Goal: Download file/media

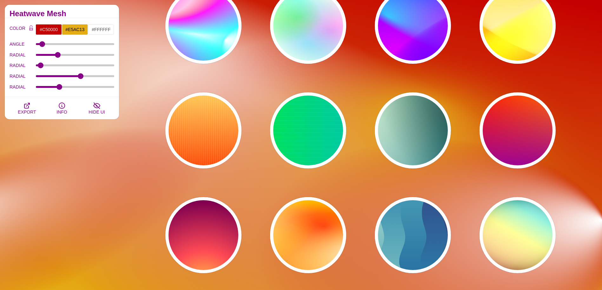
scroll to position [95, 0]
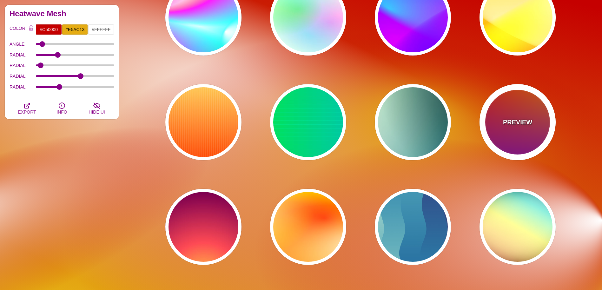
click at [515, 136] on div "PREVIEW" at bounding box center [517, 122] width 76 height 76
type input "#FF0000"
type input "#FF8800"
type input "#990099"
type input "0"
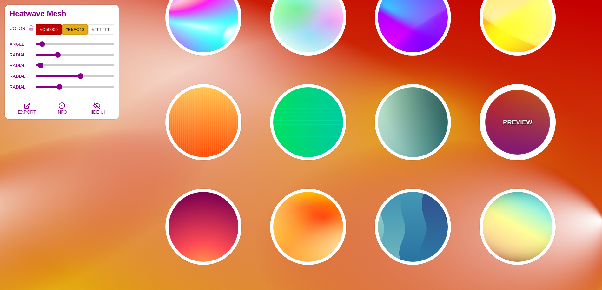
type input "0"
type input "1"
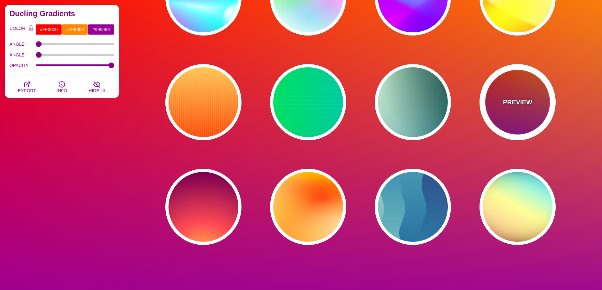
scroll to position [127, 0]
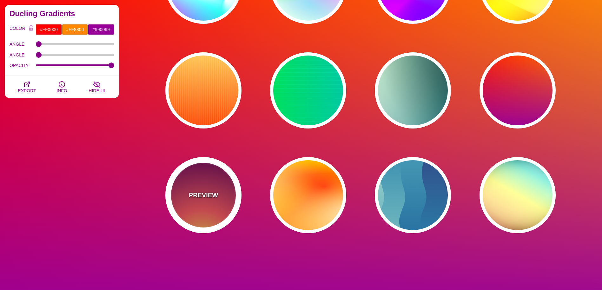
click at [205, 209] on div "PREVIEW" at bounding box center [203, 195] width 76 height 76
type input "#FFCC40"
type input "#FE4A54"
type input "#7F004F"
type input "#33003E"
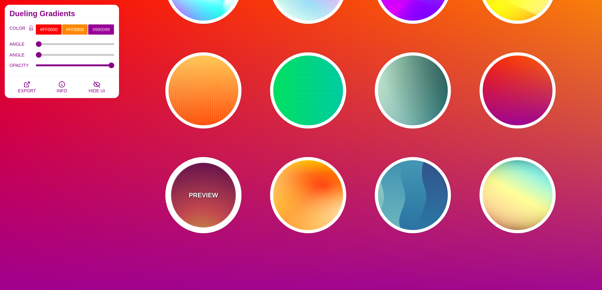
type input "100"
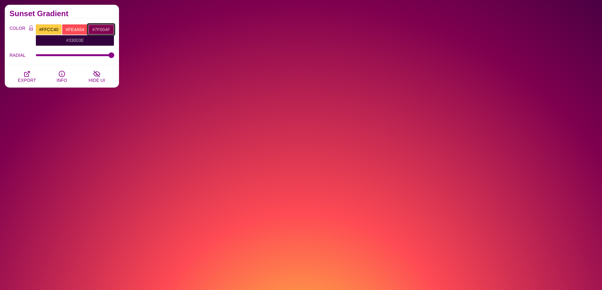
click at [98, 29] on input "#7F004F" at bounding box center [101, 29] width 26 height 11
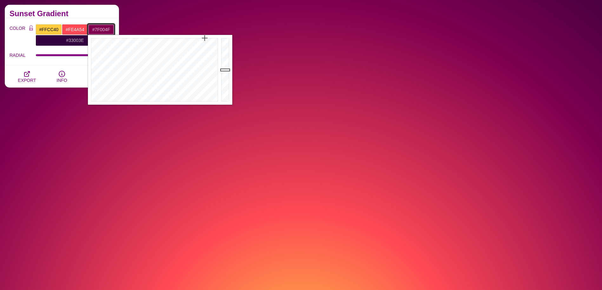
drag, startPoint x: 97, startPoint y: 30, endPoint x: 128, endPoint y: 37, distance: 31.6
type input "#2C0000"
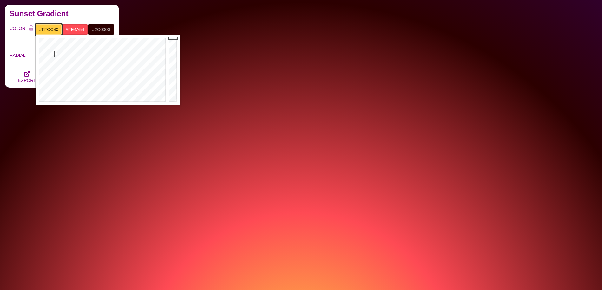
click at [52, 30] on input "#FFCC40" at bounding box center [49, 29] width 26 height 11
drag, startPoint x: 42, startPoint y: 30, endPoint x: 60, endPoint y: 31, distance: 17.8
click at [60, 31] on input "#FFCC40" at bounding box center [49, 29] width 26 height 11
type input "#E5AC13"
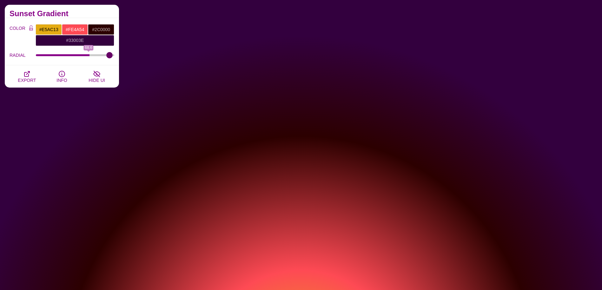
type input "100"
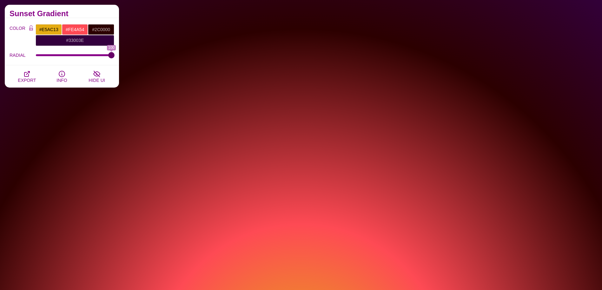
drag, startPoint x: 108, startPoint y: 55, endPoint x: 115, endPoint y: 62, distance: 9.7
click at [115, 56] on input "RADIAL" at bounding box center [75, 55] width 79 height 3
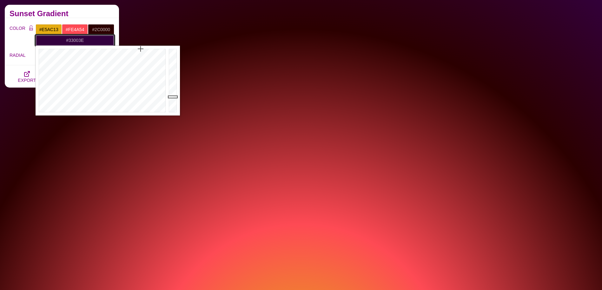
click at [88, 42] on input "#33003E" at bounding box center [75, 40] width 79 height 11
drag, startPoint x: 88, startPoint y: 42, endPoint x: 70, endPoint y: 43, distance: 17.8
click at [70, 43] on input "#33003E" at bounding box center [75, 40] width 79 height 11
type input "#2C0000"
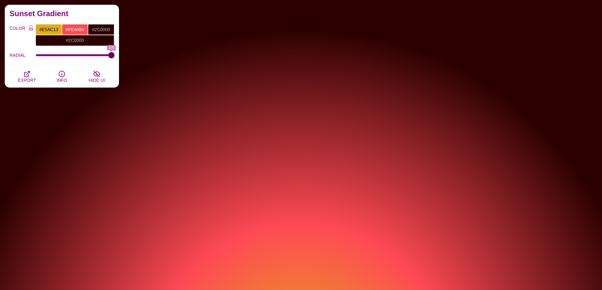
drag, startPoint x: 110, startPoint y: 56, endPoint x: 139, endPoint y: 52, distance: 29.4
click at [115, 54] on input "RADIAL" at bounding box center [75, 55] width 79 height 3
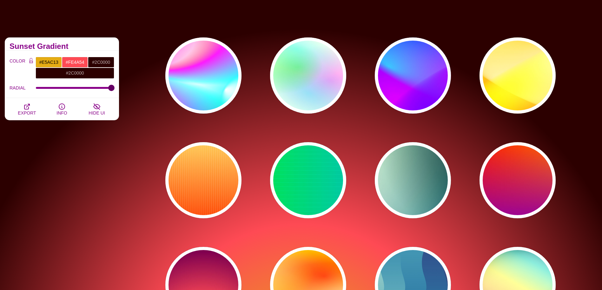
scroll to position [0, 0]
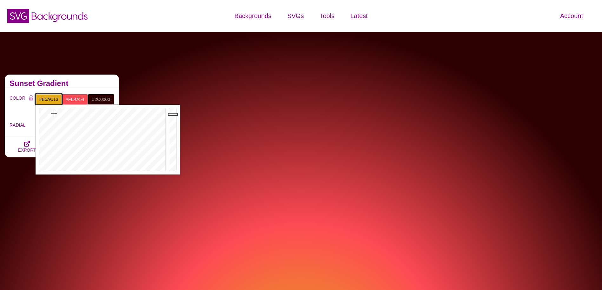
drag, startPoint x: 48, startPoint y: 101, endPoint x: 73, endPoint y: 99, distance: 24.5
click at [75, 101] on div "#E5AC13 #FE4A54 #2C0000 #2C0000 #2C0000 #666666 #777777 #888888 #999999" at bounding box center [75, 105] width 79 height 22
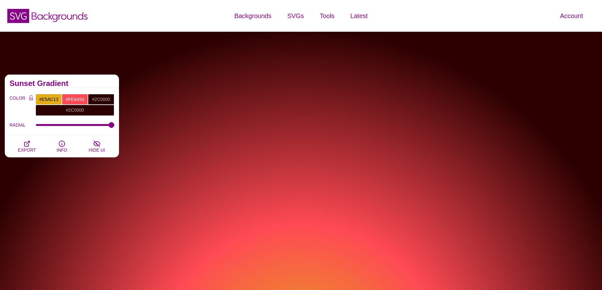
click at [76, 83] on h2 "Sunset Gradient" at bounding box center [62, 83] width 105 height 5
click at [34, 97] on button "Color Lock" at bounding box center [31, 98] width 10 height 9
type input "100"
drag, startPoint x: 111, startPoint y: 126, endPoint x: 156, endPoint y: 135, distance: 46.1
click at [115, 126] on input "RADIAL" at bounding box center [75, 125] width 79 height 3
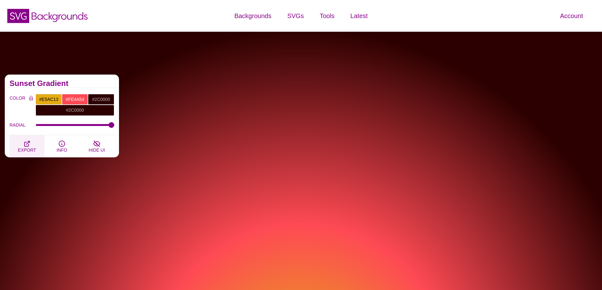
click at [31, 144] on button "EXPORT" at bounding box center [27, 146] width 35 height 22
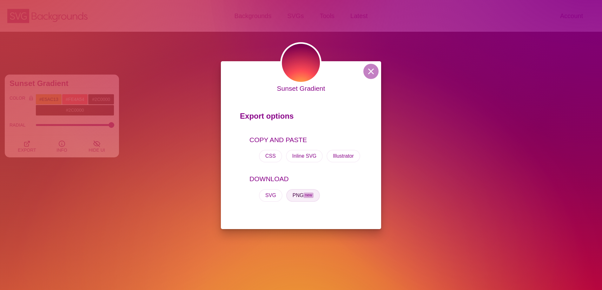
click at [301, 197] on button "PNG new" at bounding box center [303, 195] width 34 height 13
click at [365, 69] on button at bounding box center [370, 71] width 15 height 15
